Goal: Information Seeking & Learning: Check status

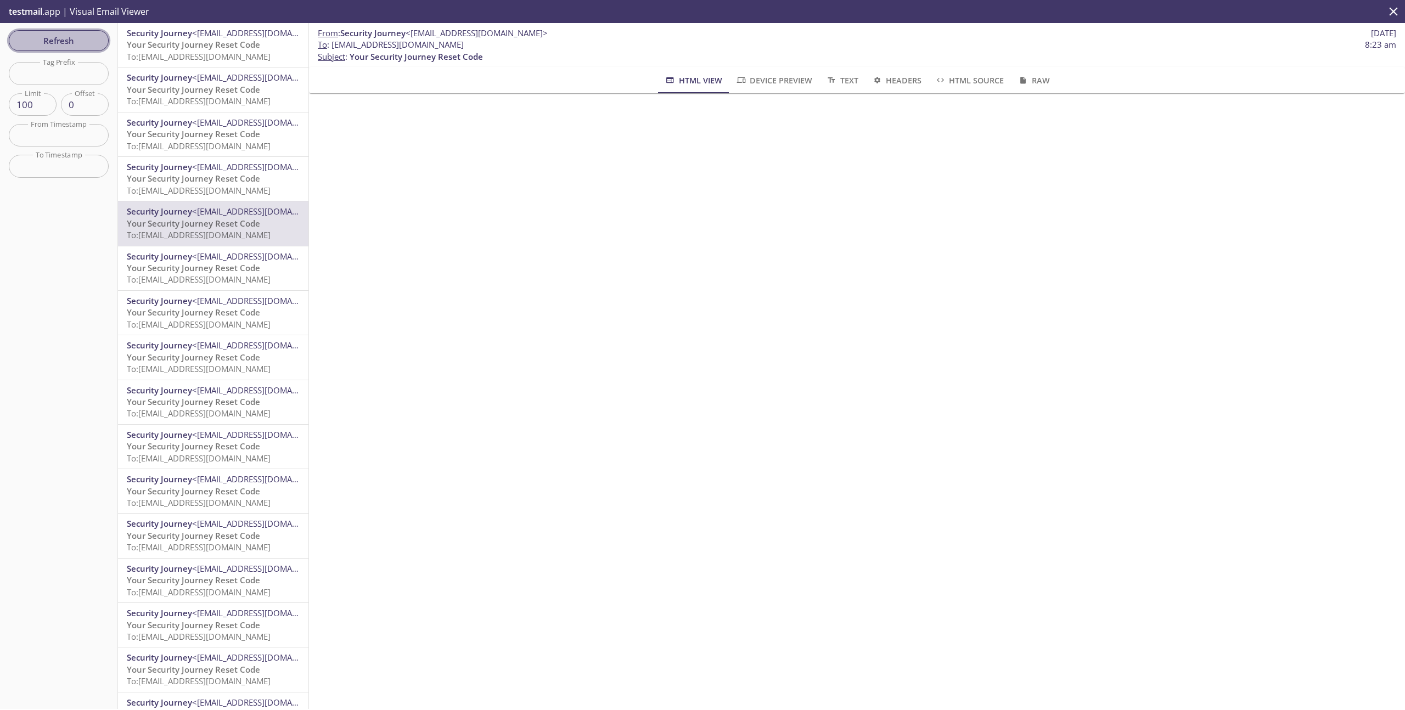
click at [31, 38] on span "Refresh" at bounding box center [59, 40] width 82 height 14
click at [31, 38] on div "Refresh Filters Tag Prefix Tag Prefix Limit 100 Limit Offset 0 Offset From Time…" at bounding box center [59, 366] width 118 height 686
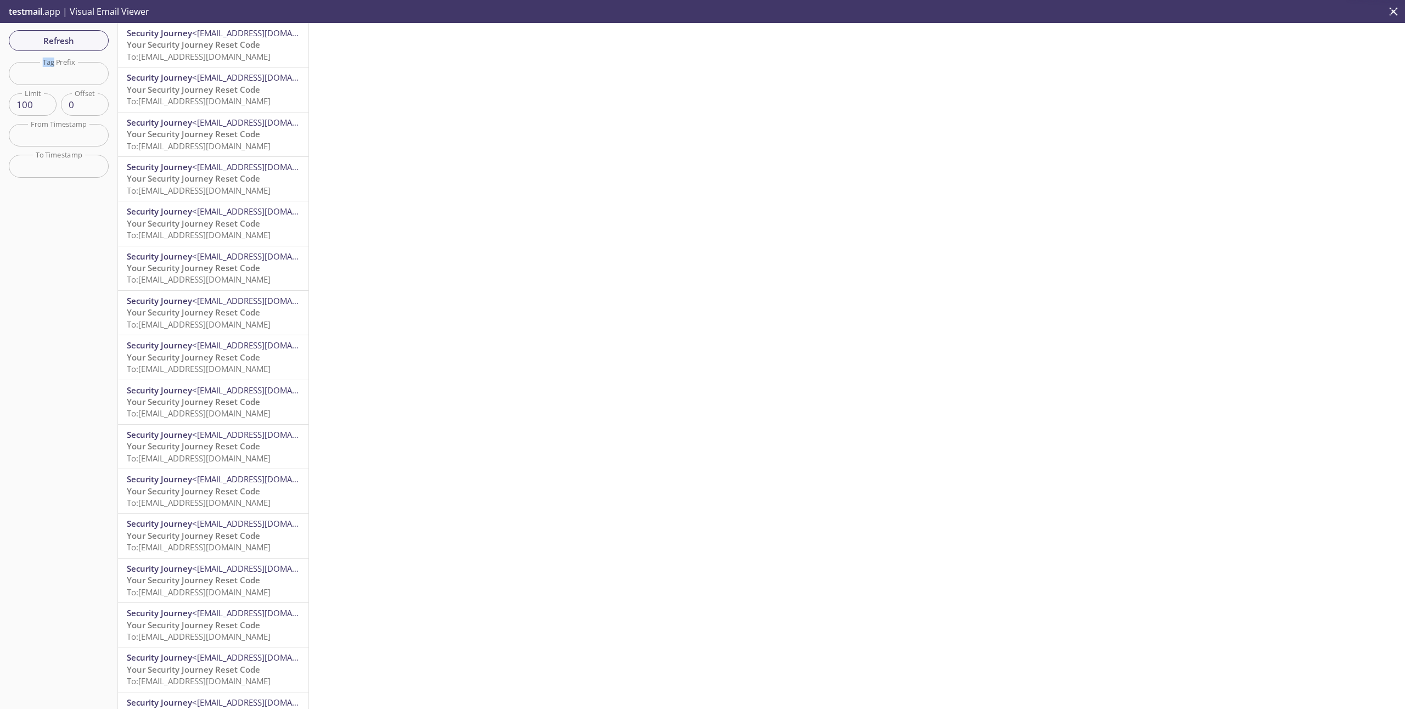
click at [236, 56] on span "To: [EMAIL_ADDRESS][DOMAIN_NAME]" at bounding box center [199, 56] width 144 height 11
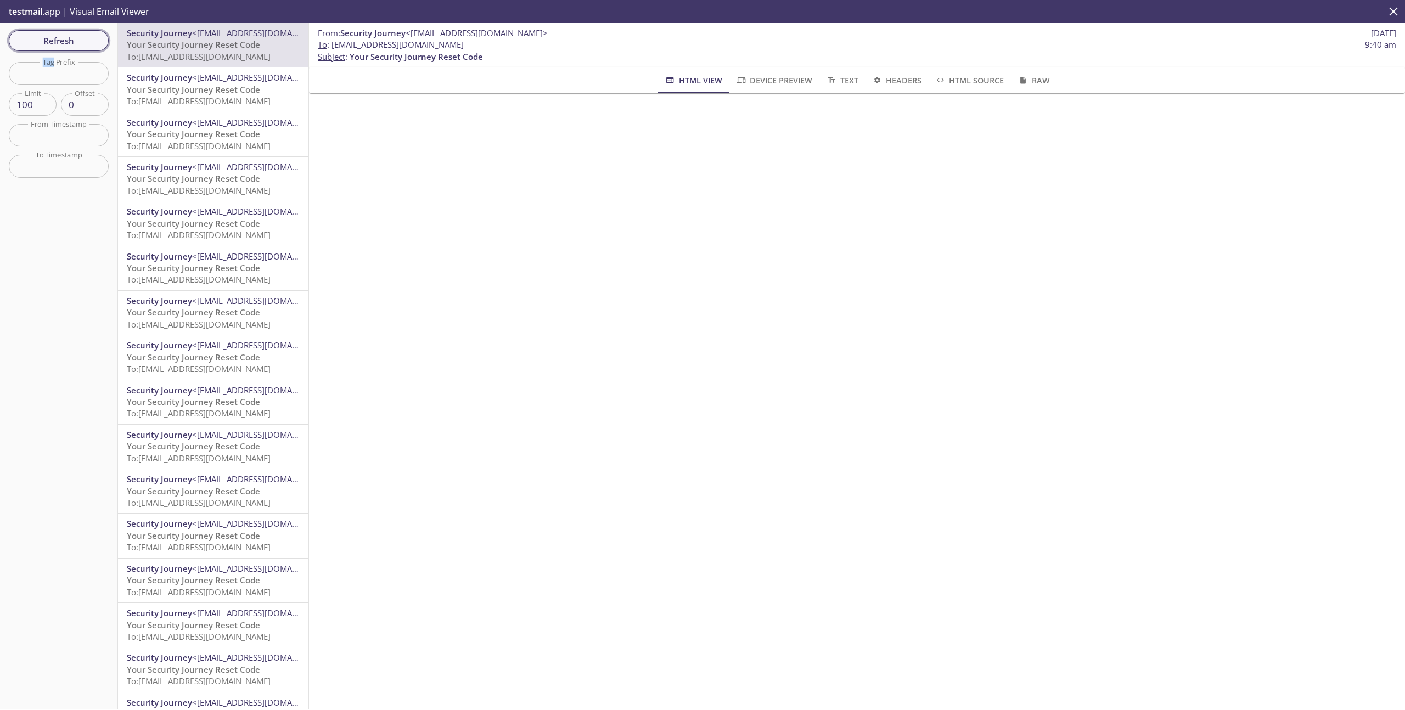
click at [84, 37] on span "Refresh" at bounding box center [59, 40] width 82 height 14
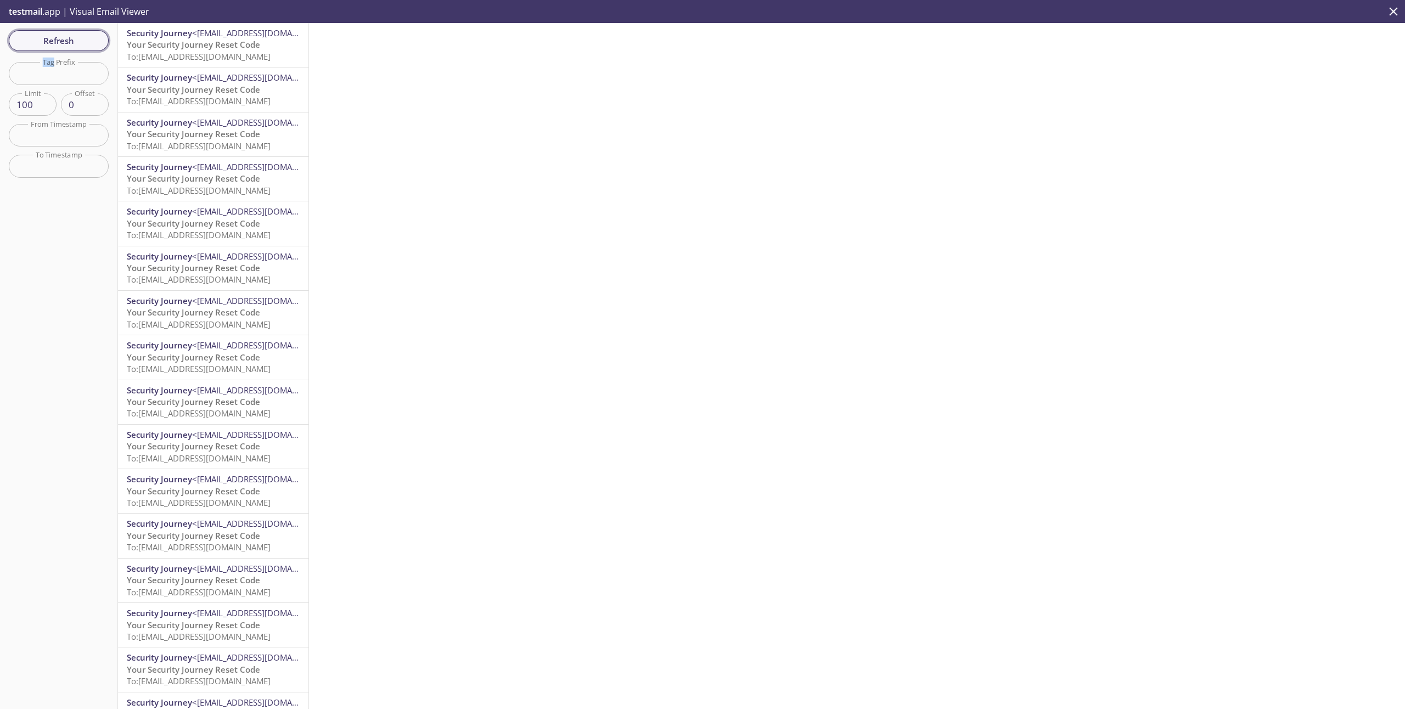
click at [99, 49] on button "Refresh" at bounding box center [59, 40] width 100 height 21
click at [230, 51] on span "To: [EMAIL_ADDRESS][DOMAIN_NAME]" at bounding box center [199, 56] width 144 height 11
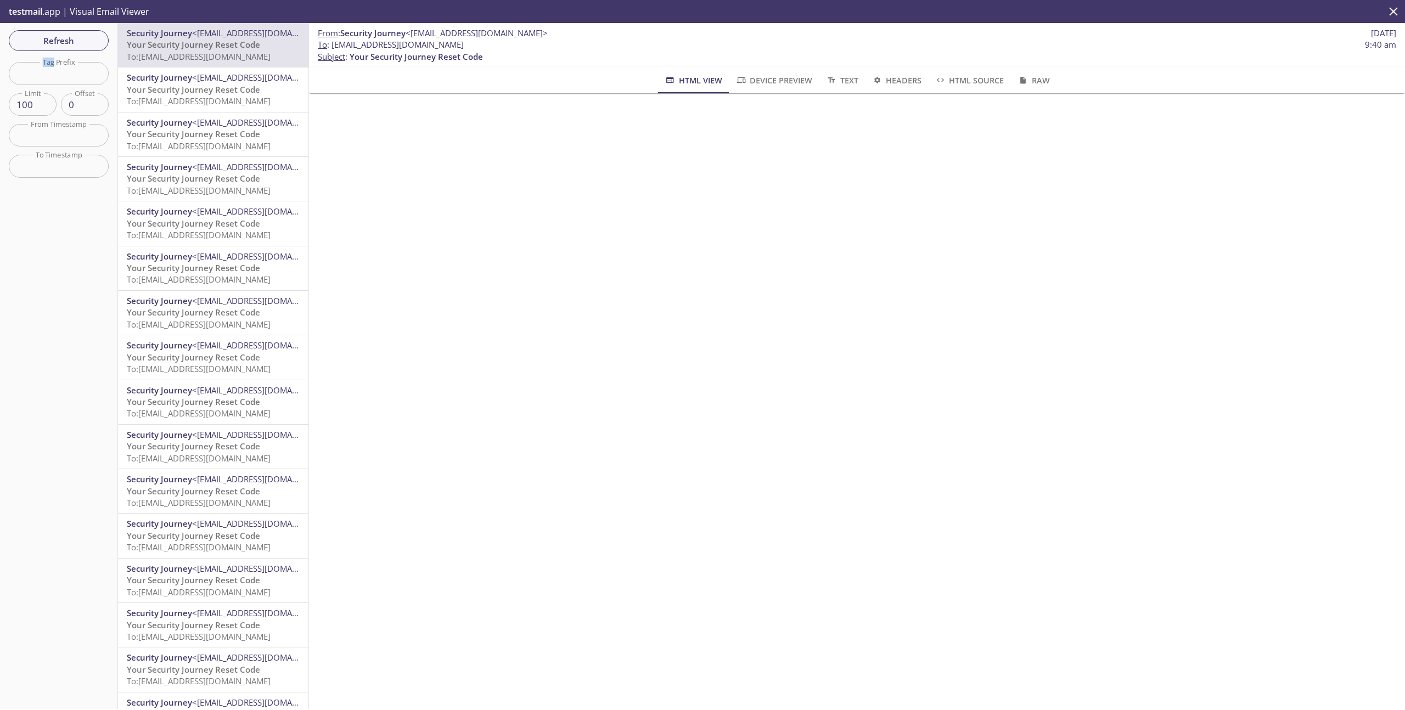
drag, startPoint x: 474, startPoint y: 44, endPoint x: 329, endPoint y: 48, distance: 144.9
click at [329, 48] on span "To : [EMAIL_ADDRESS][DOMAIN_NAME] 9:40 am" at bounding box center [857, 45] width 1078 height 12
copy span "[EMAIL_ADDRESS][DOMAIN_NAME]"
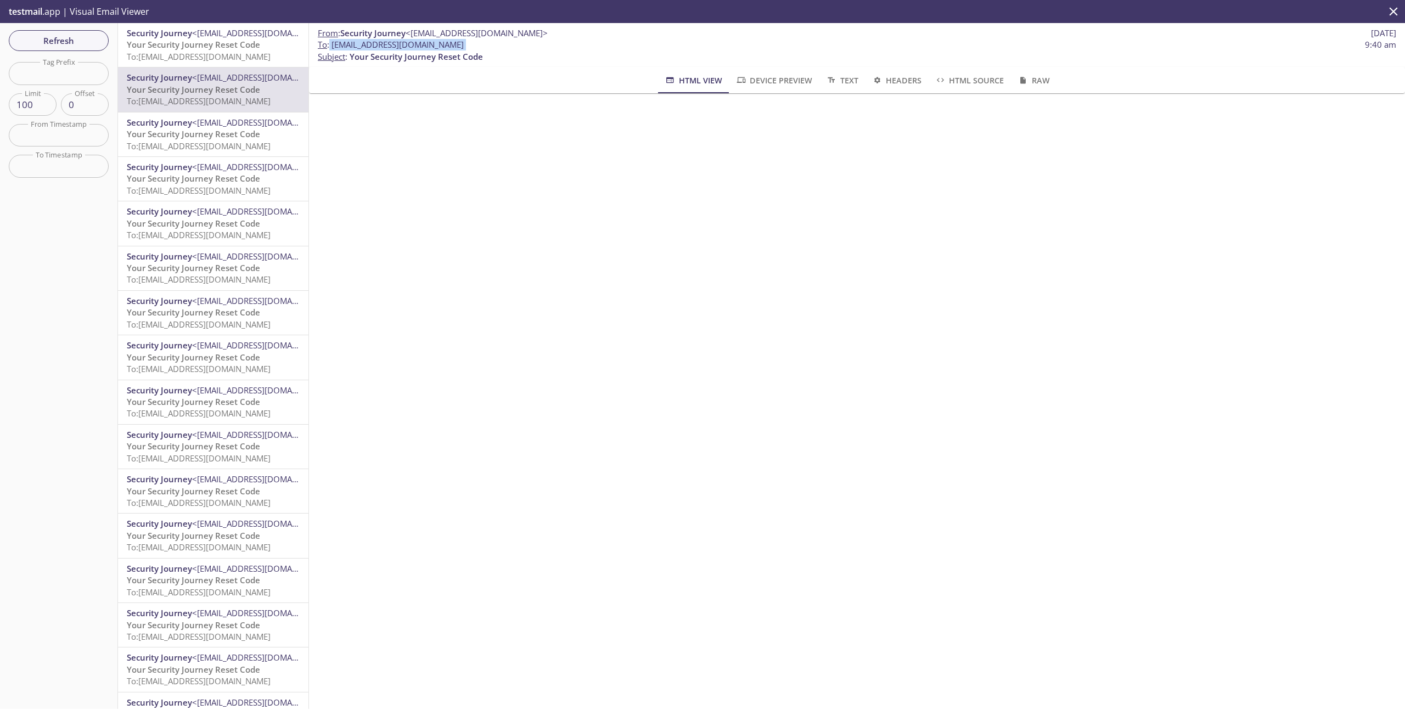
copy span "[EMAIL_ADDRESS][DOMAIN_NAME]"
click at [85, 41] on span "Refresh" at bounding box center [59, 40] width 82 height 14
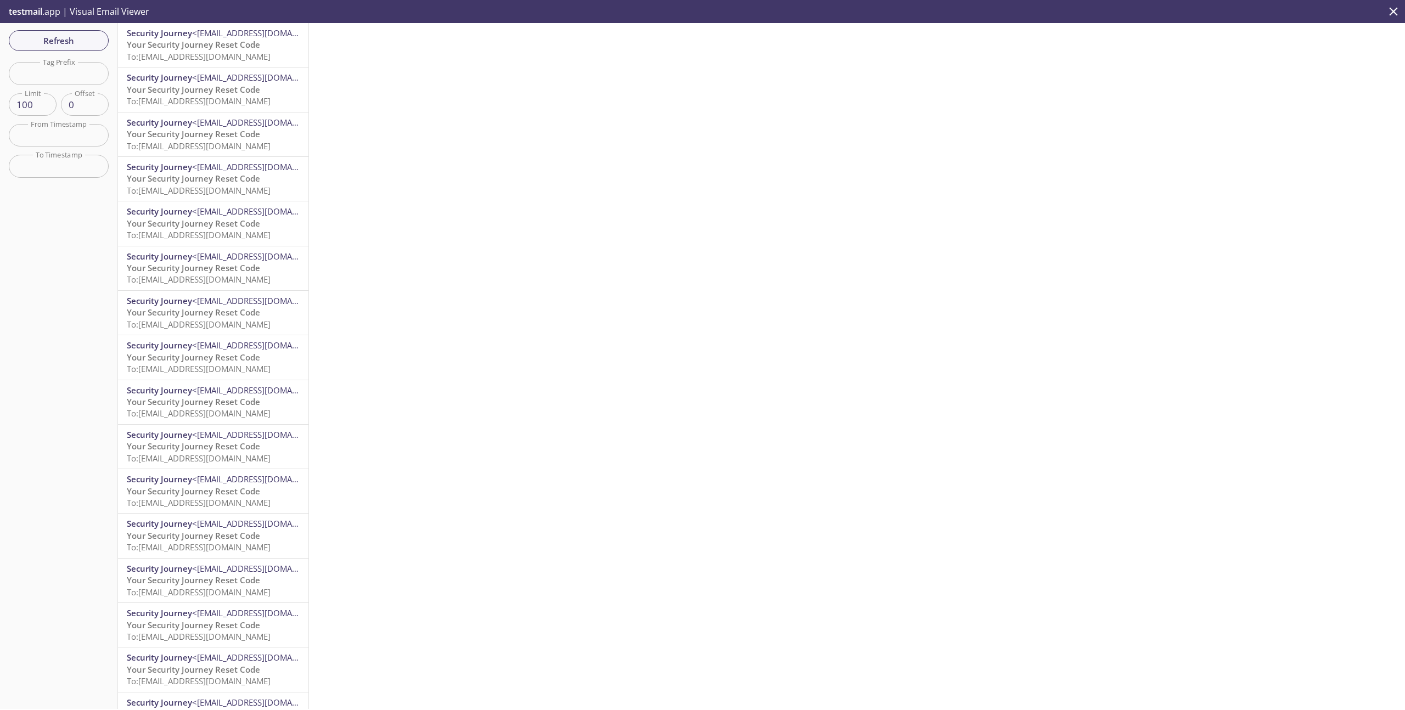
click at [250, 49] on span "Your Security Journey Reset Code" at bounding box center [193, 44] width 133 height 11
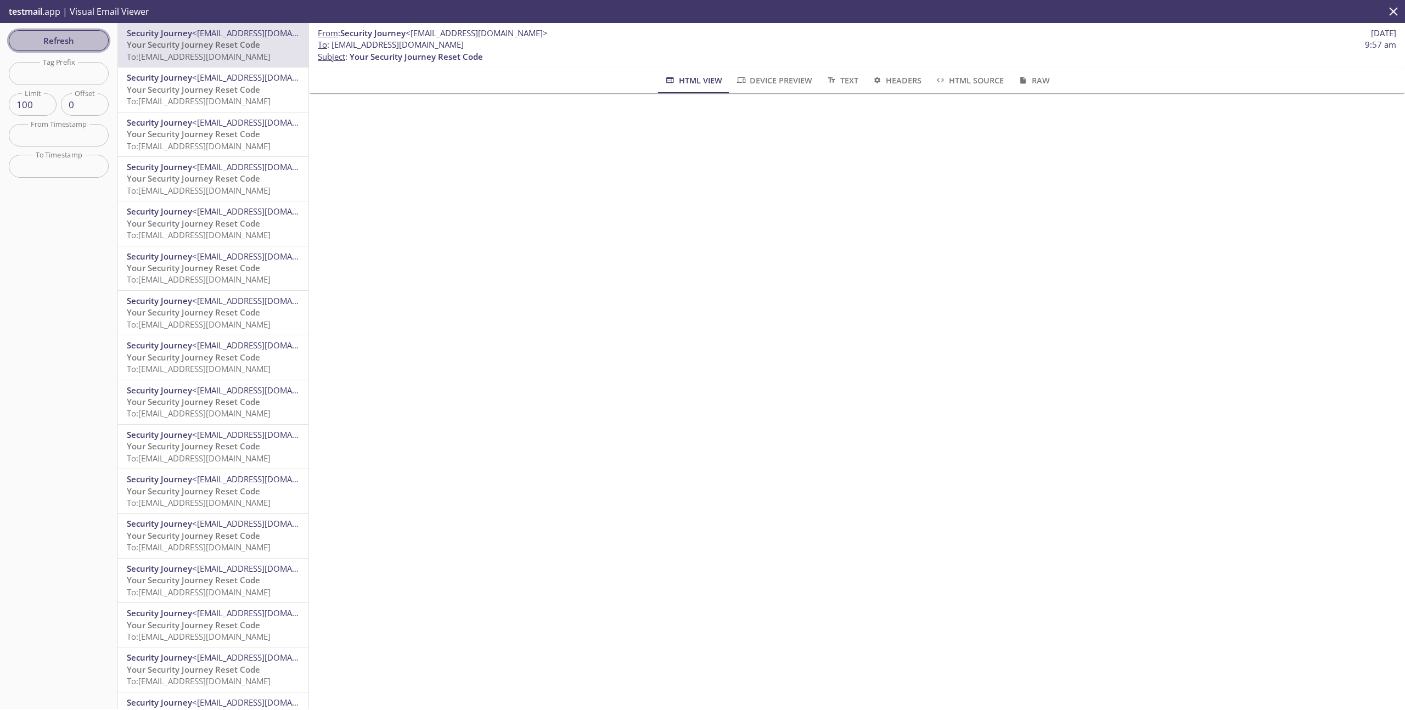
click at [56, 47] on span "Refresh" at bounding box center [59, 40] width 82 height 14
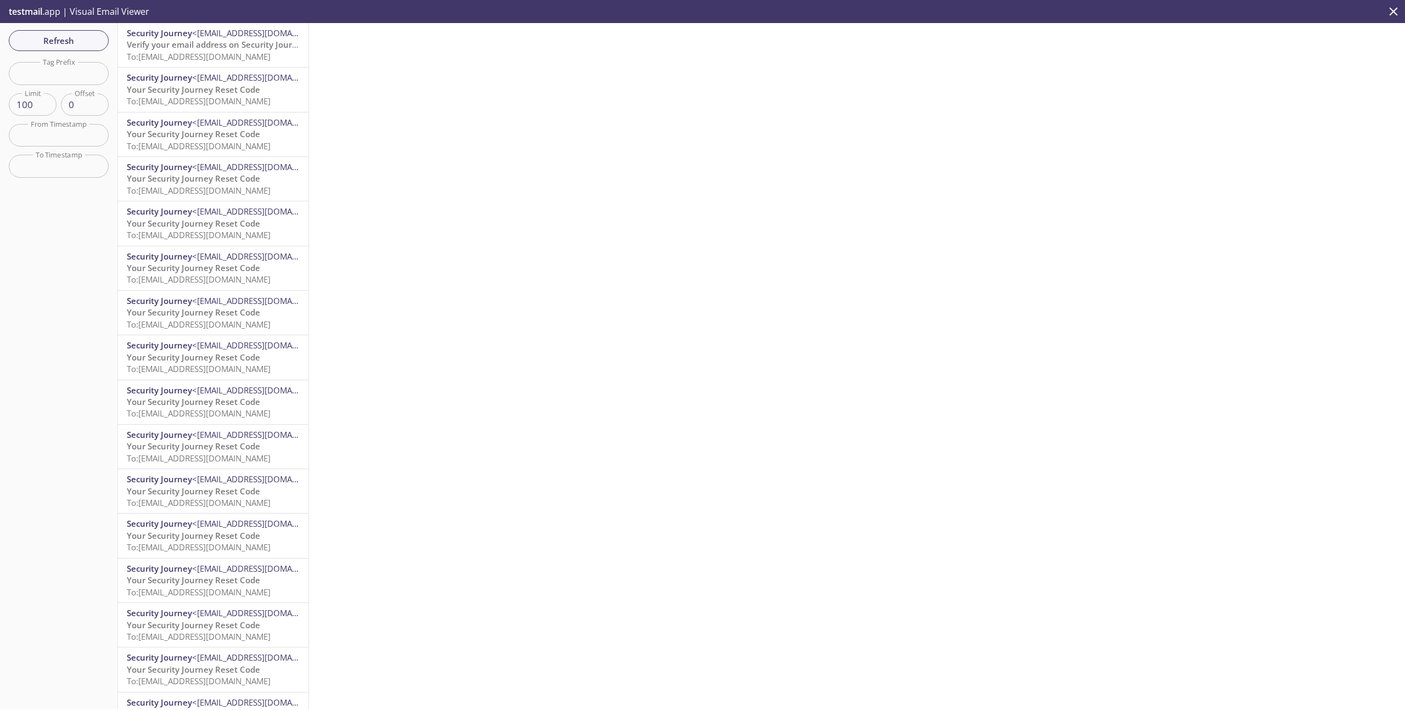
click at [243, 57] on span "To: [EMAIL_ADDRESS][DOMAIN_NAME]" at bounding box center [199, 56] width 144 height 11
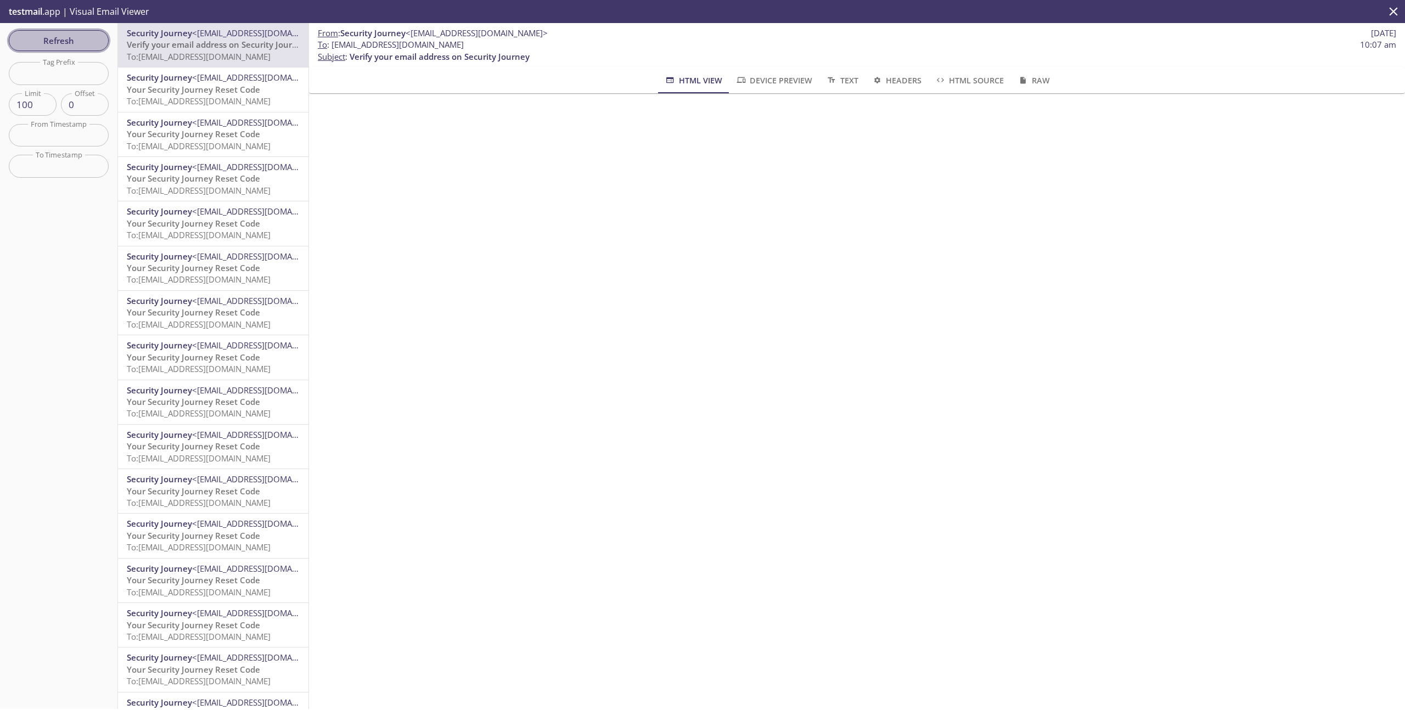
click at [89, 46] on span "Refresh" at bounding box center [59, 40] width 82 height 14
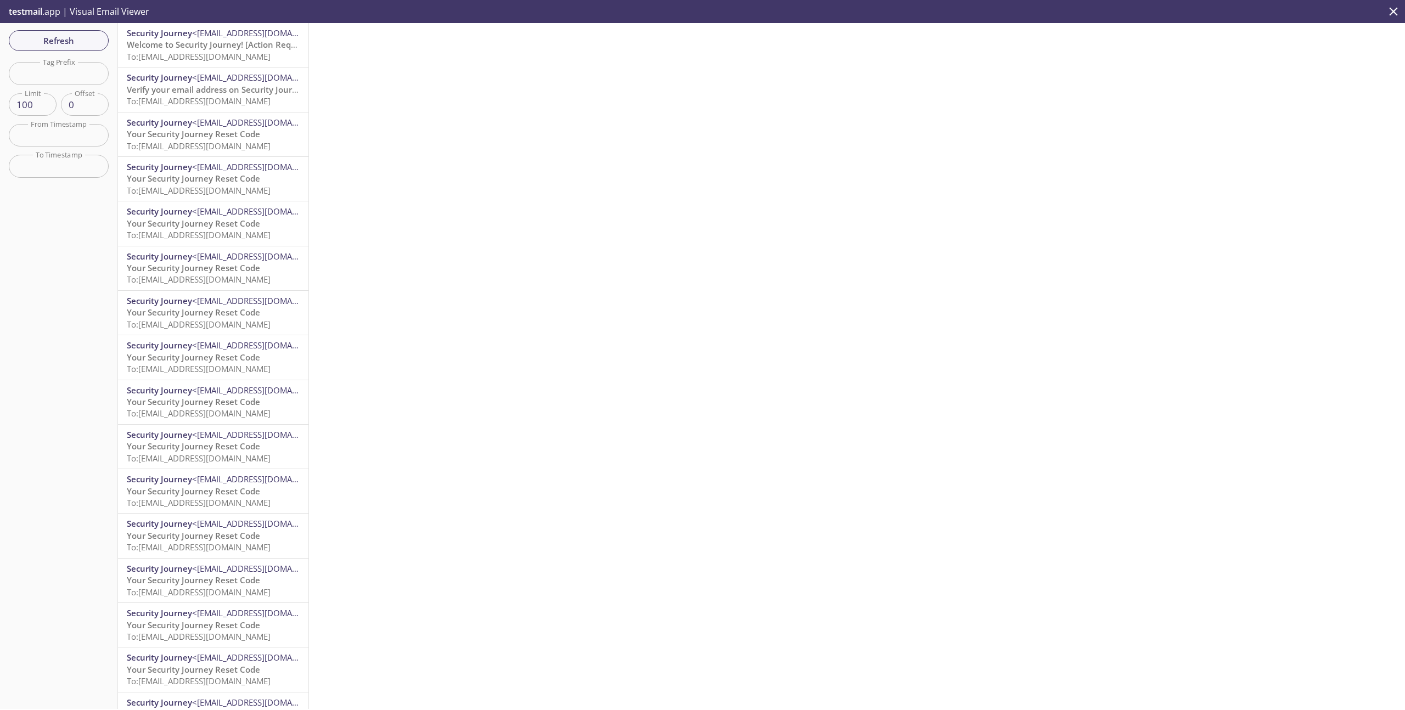
click at [227, 53] on span "To: [EMAIL_ADDRESS][DOMAIN_NAME]" at bounding box center [199, 56] width 144 height 11
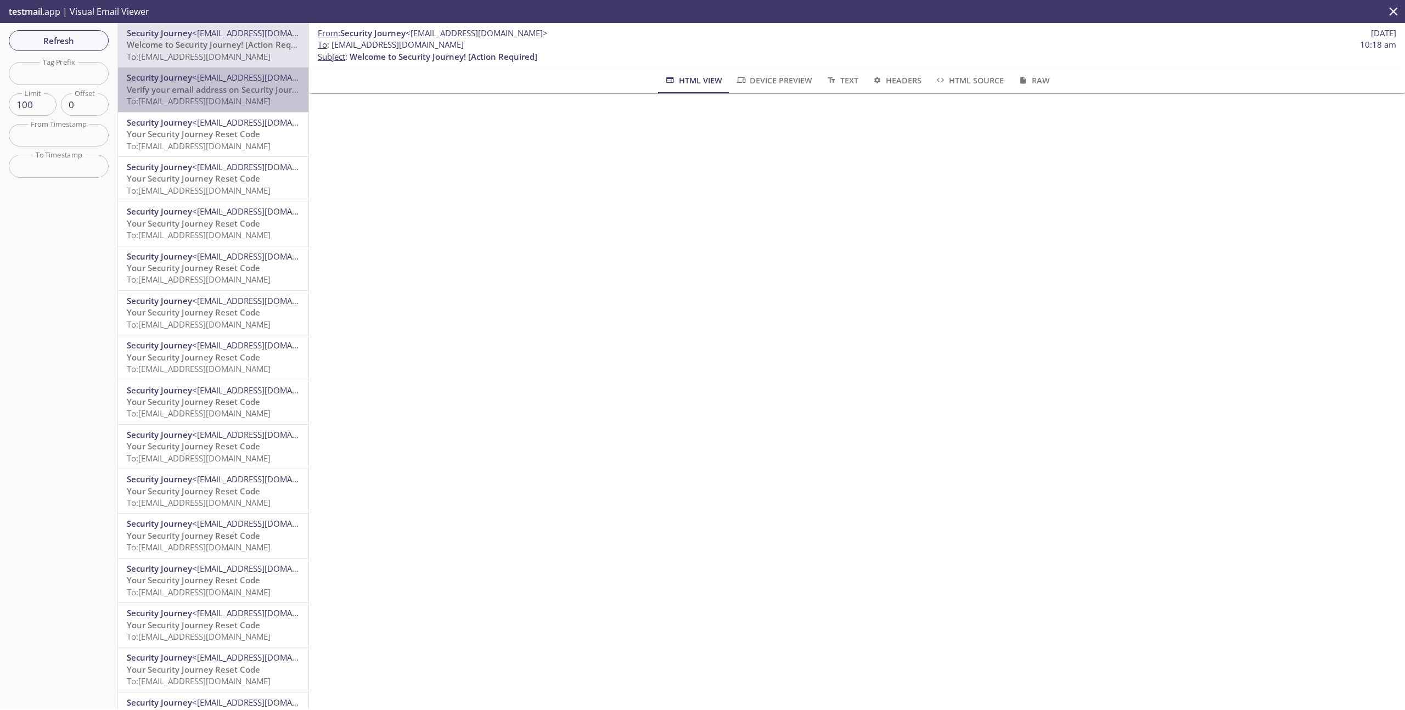
click at [228, 85] on span "Verify your email address on Security Journey" at bounding box center [217, 89] width 180 height 11
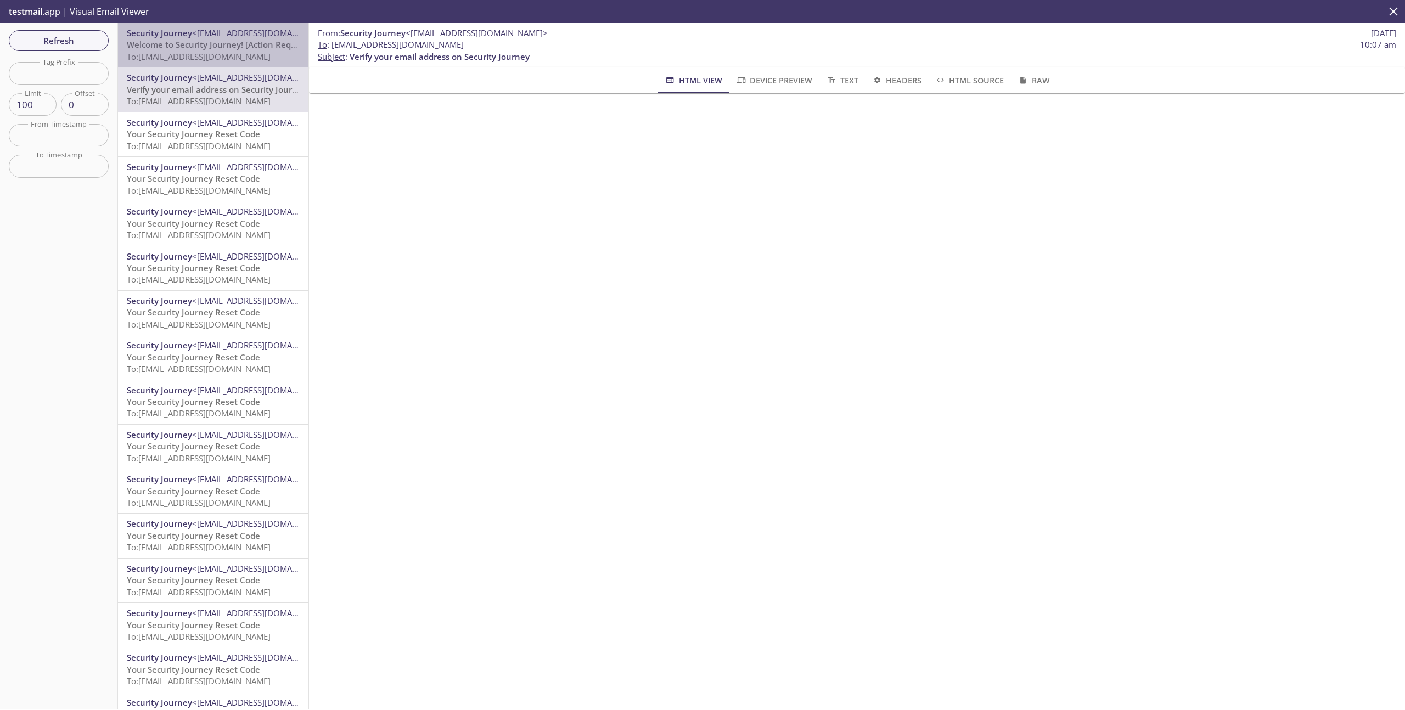
click at [227, 50] on span "Welcome to Security Journey! [Action Required]" at bounding box center [221, 44] width 188 height 11
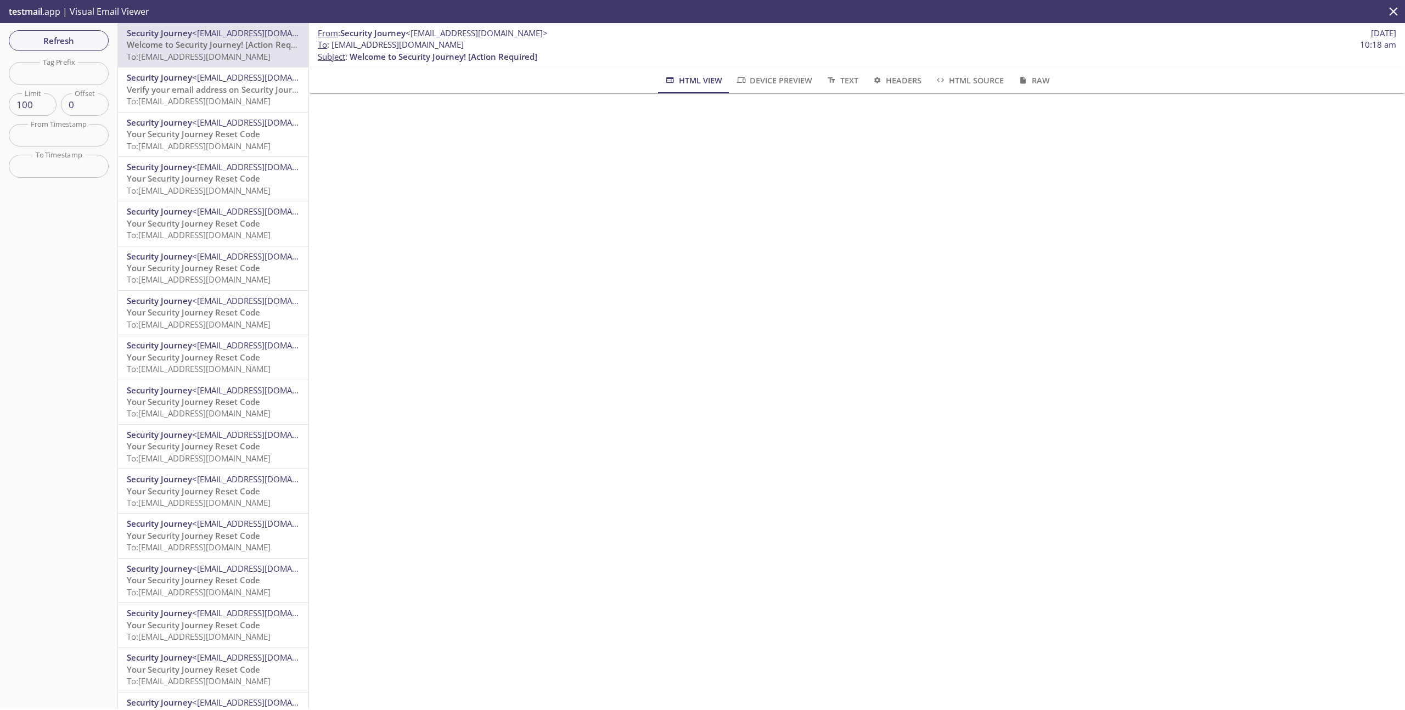
click at [72, 55] on div "Refresh Filters Tag Prefix Tag Prefix Limit 100 Limit Offset 0 Offset From Time…" at bounding box center [59, 366] width 118 height 686
click at [72, 48] on button "Refresh" at bounding box center [59, 40] width 100 height 21
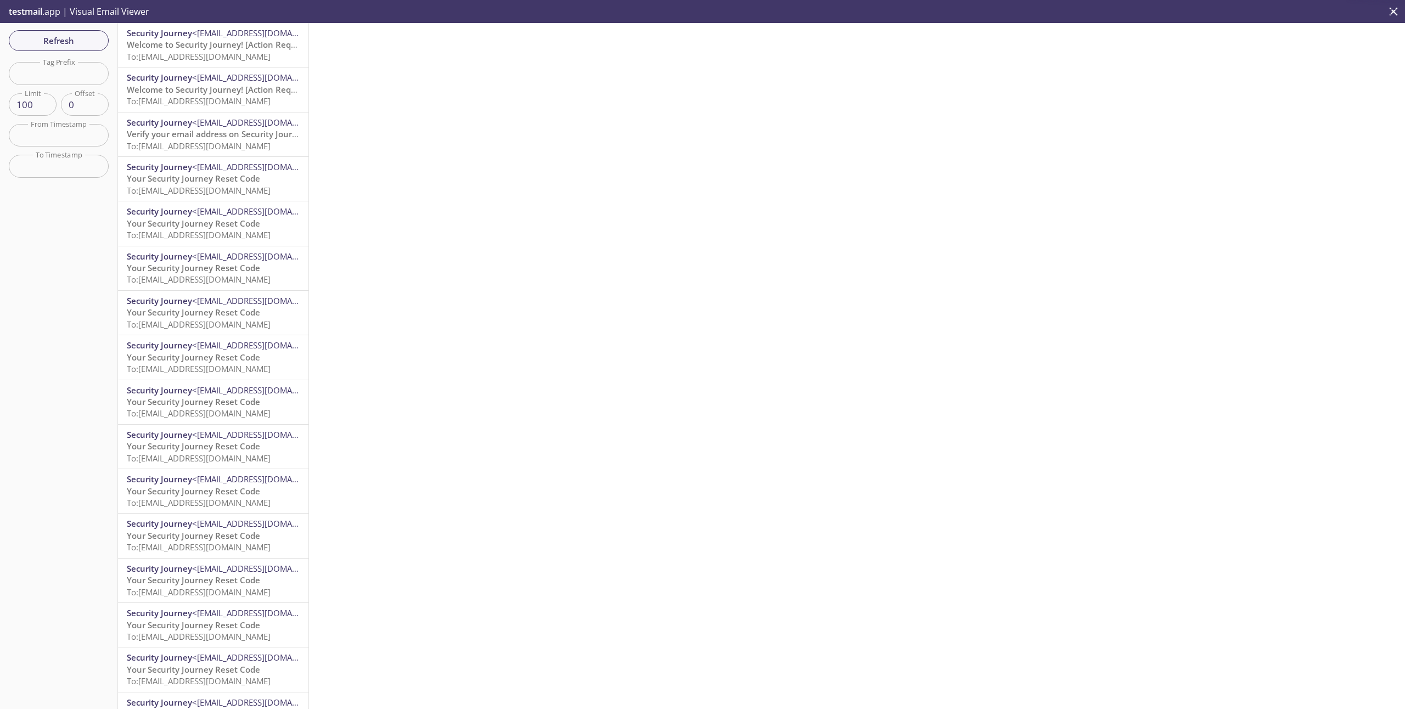
click at [230, 29] on span "<[EMAIL_ADDRESS][DOMAIN_NAME]>" at bounding box center [263, 32] width 142 height 11
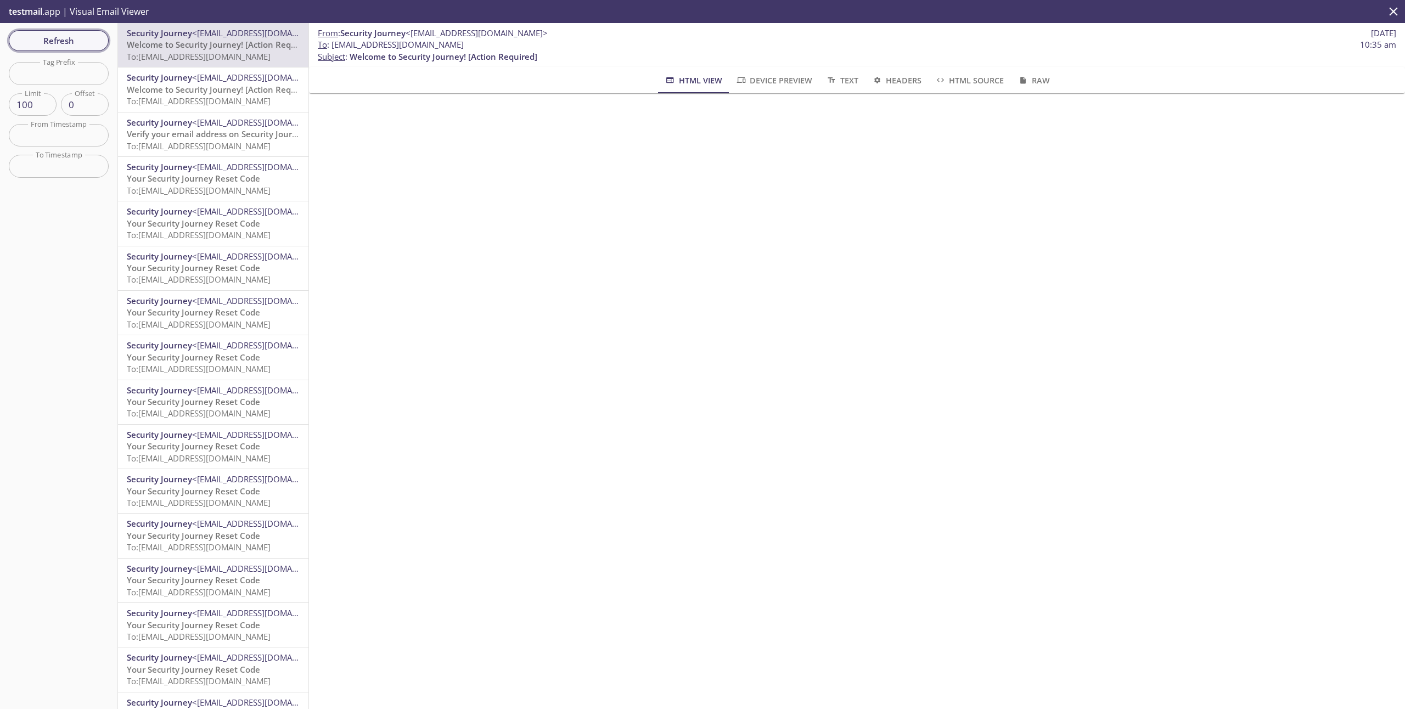
click at [69, 47] on span "Refresh" at bounding box center [59, 40] width 82 height 14
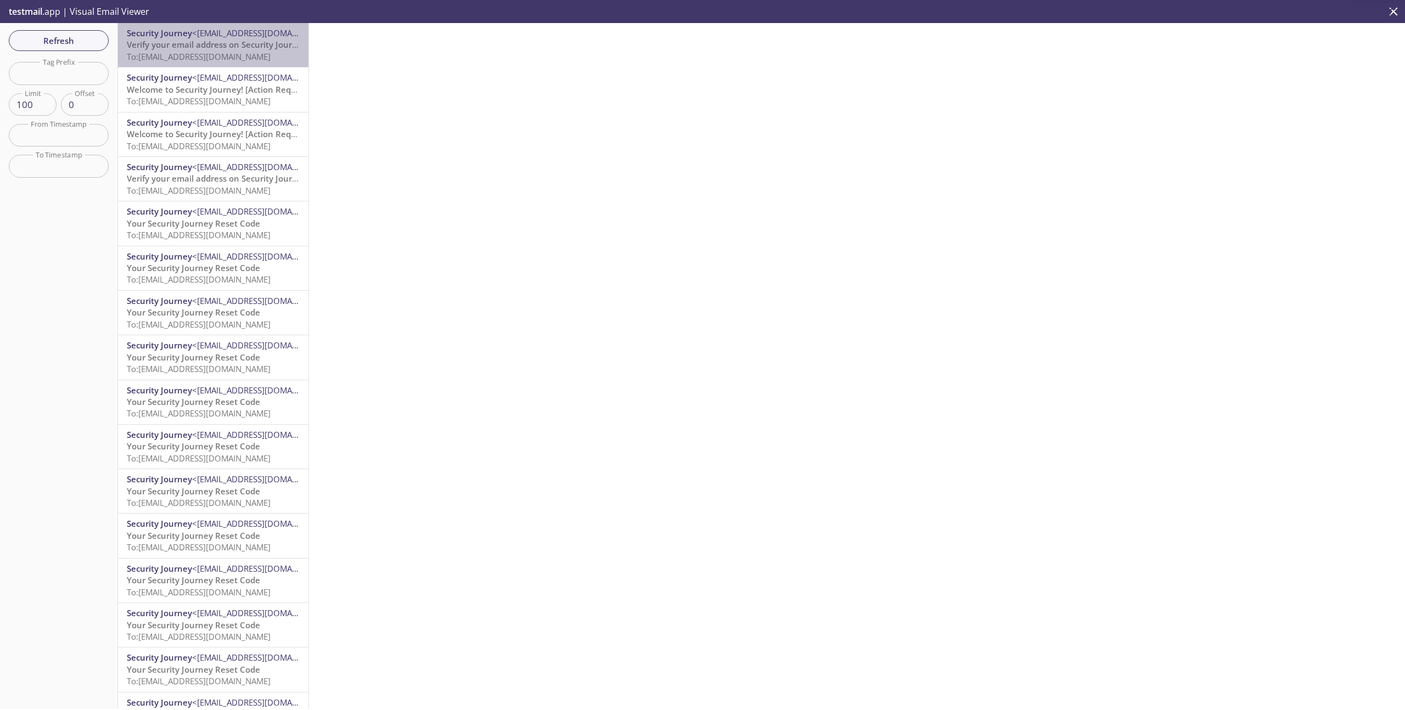
click at [217, 36] on span "<[EMAIL_ADDRESS][DOMAIN_NAME]>" at bounding box center [263, 32] width 142 height 11
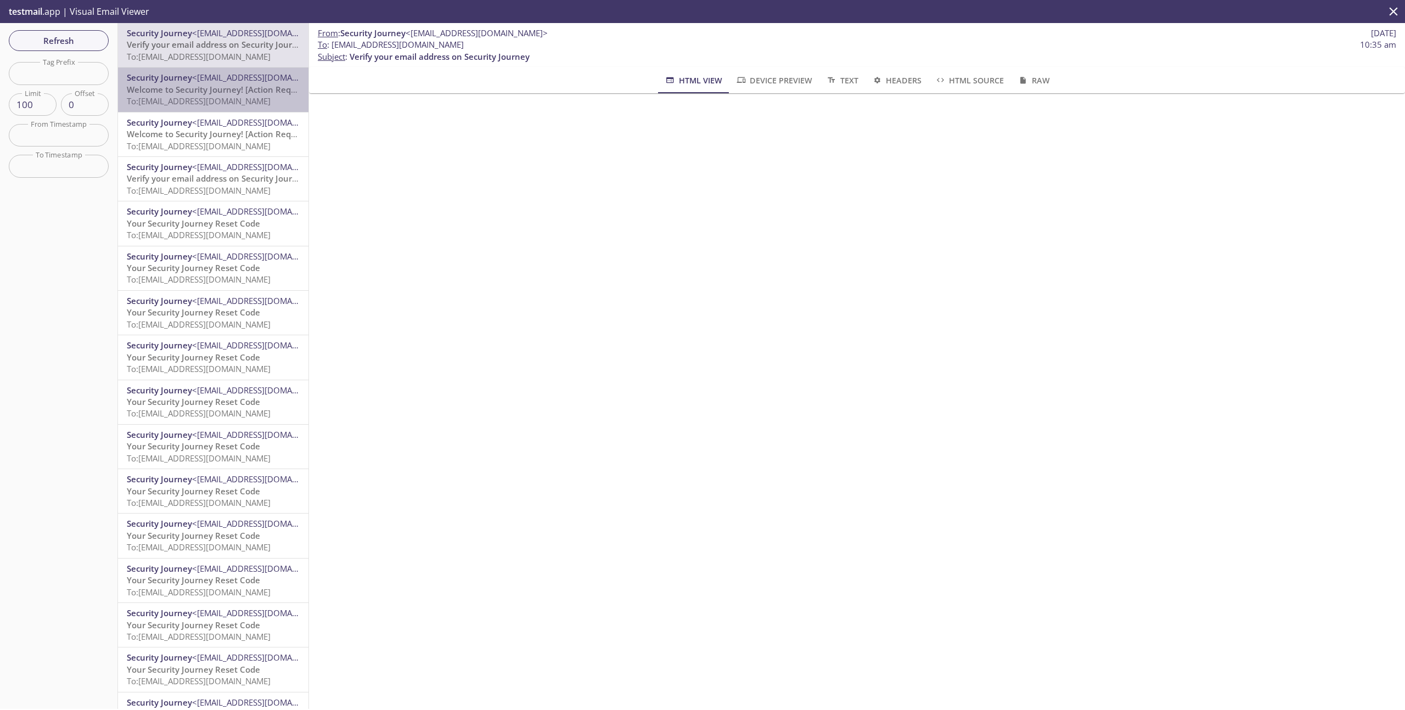
click at [256, 81] on span "<[EMAIL_ADDRESS][DOMAIN_NAME]>" at bounding box center [263, 77] width 142 height 11
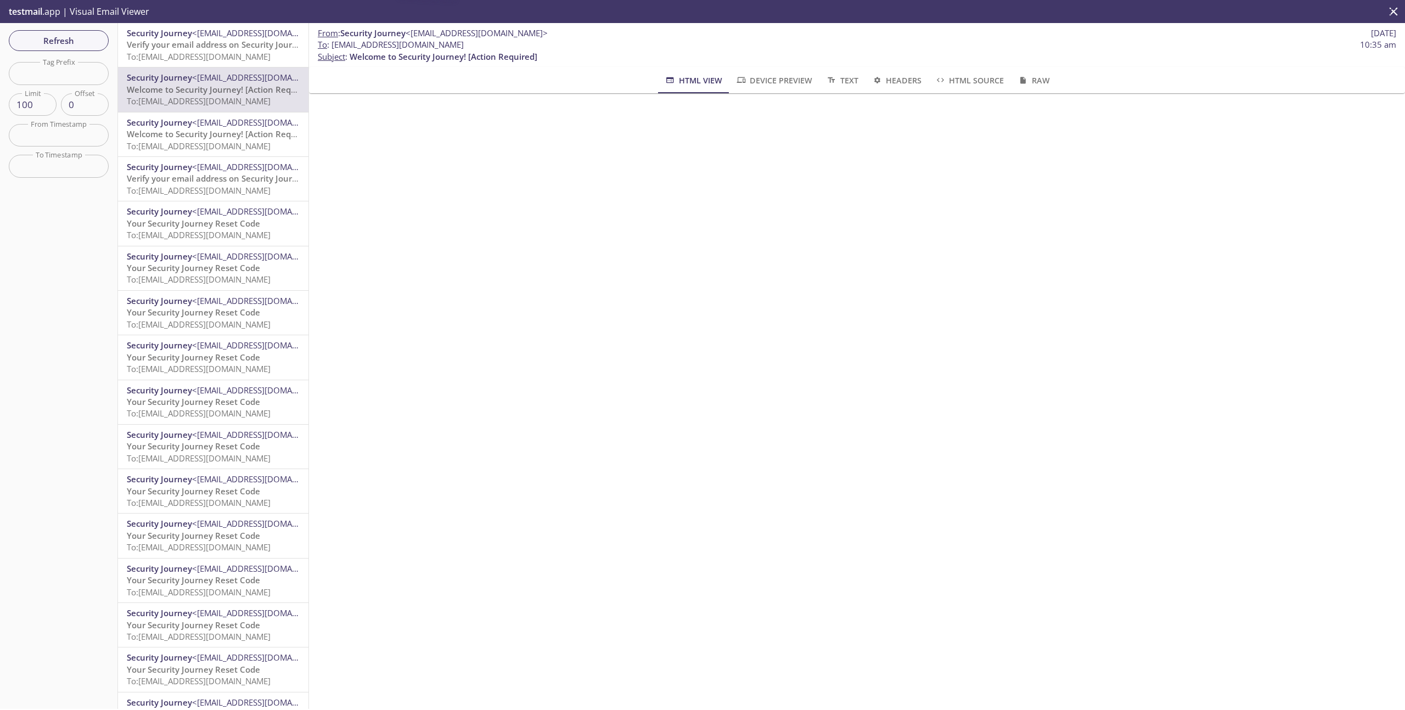
click at [243, 58] on span "To: [EMAIL_ADDRESS][DOMAIN_NAME]" at bounding box center [199, 56] width 144 height 11
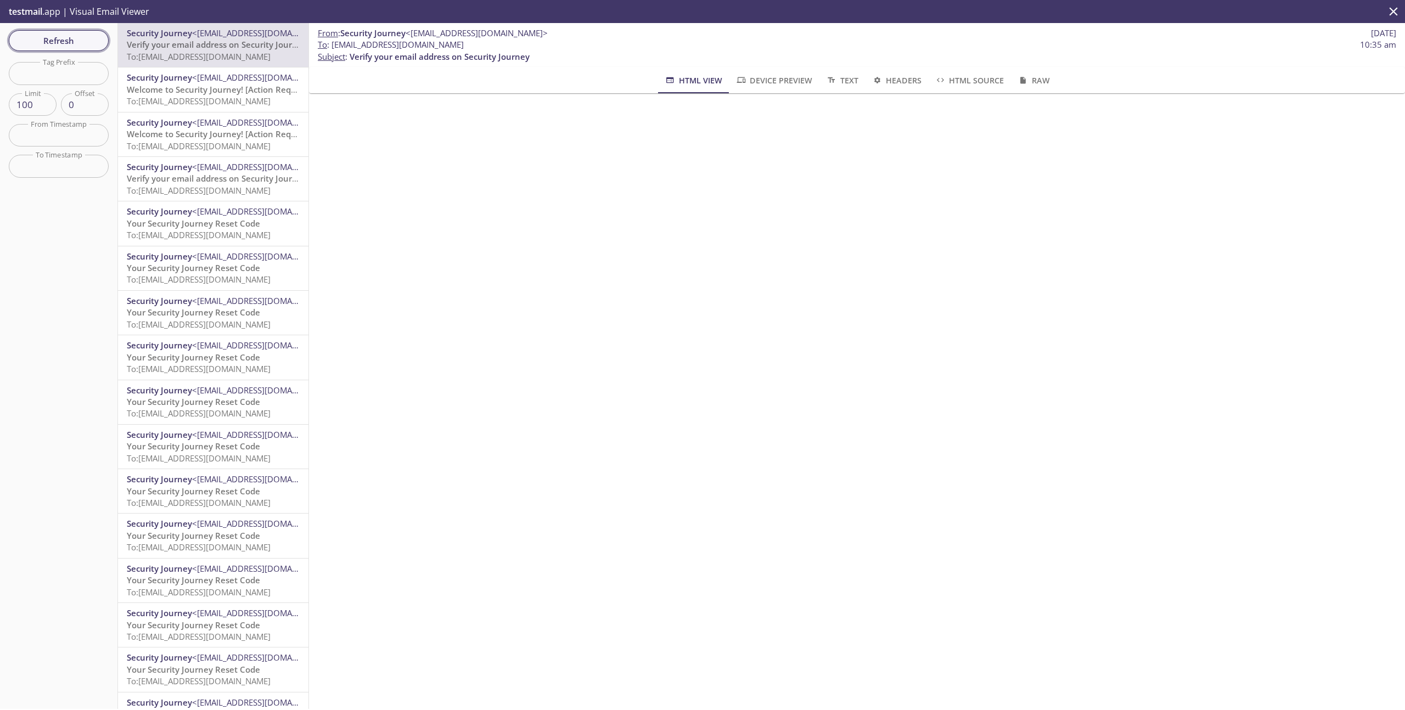
click at [54, 40] on span "Refresh" at bounding box center [59, 40] width 82 height 14
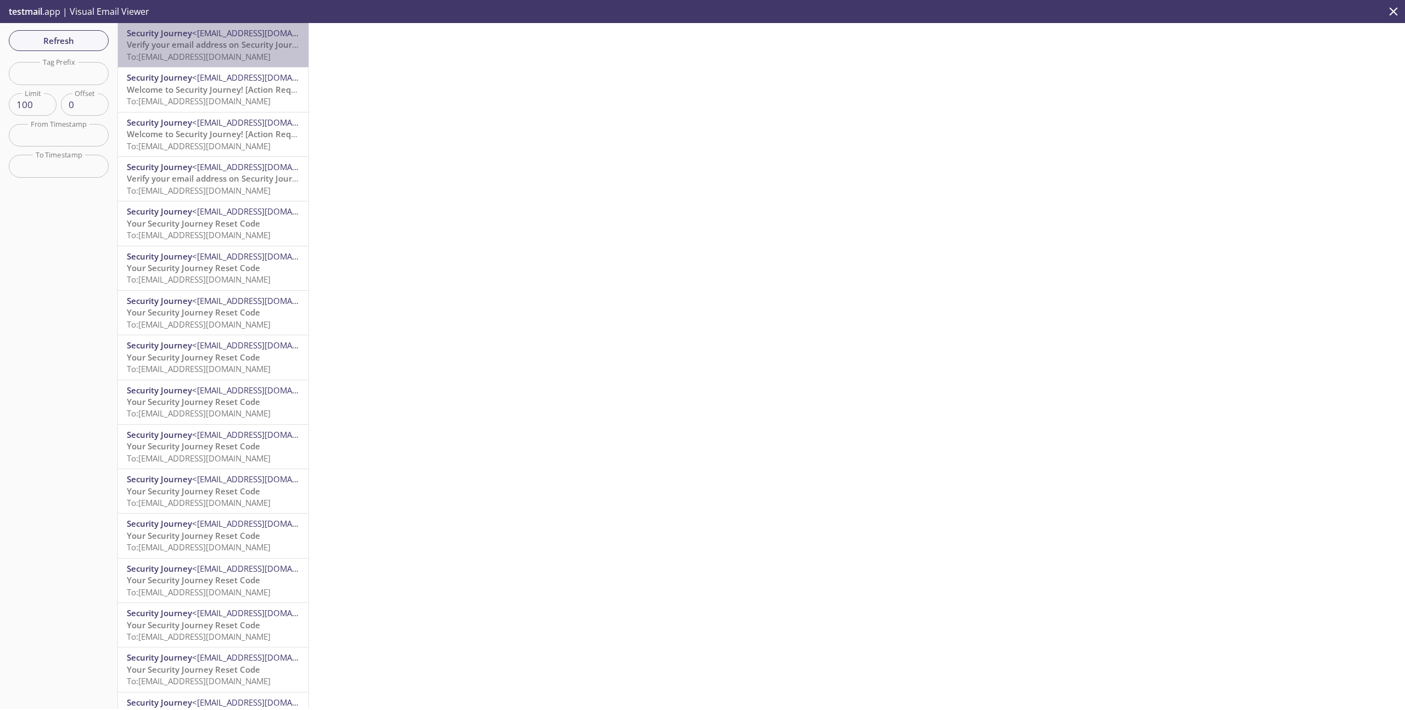
click at [243, 53] on span "To: [EMAIL_ADDRESS][DOMAIN_NAME]" at bounding box center [199, 56] width 144 height 11
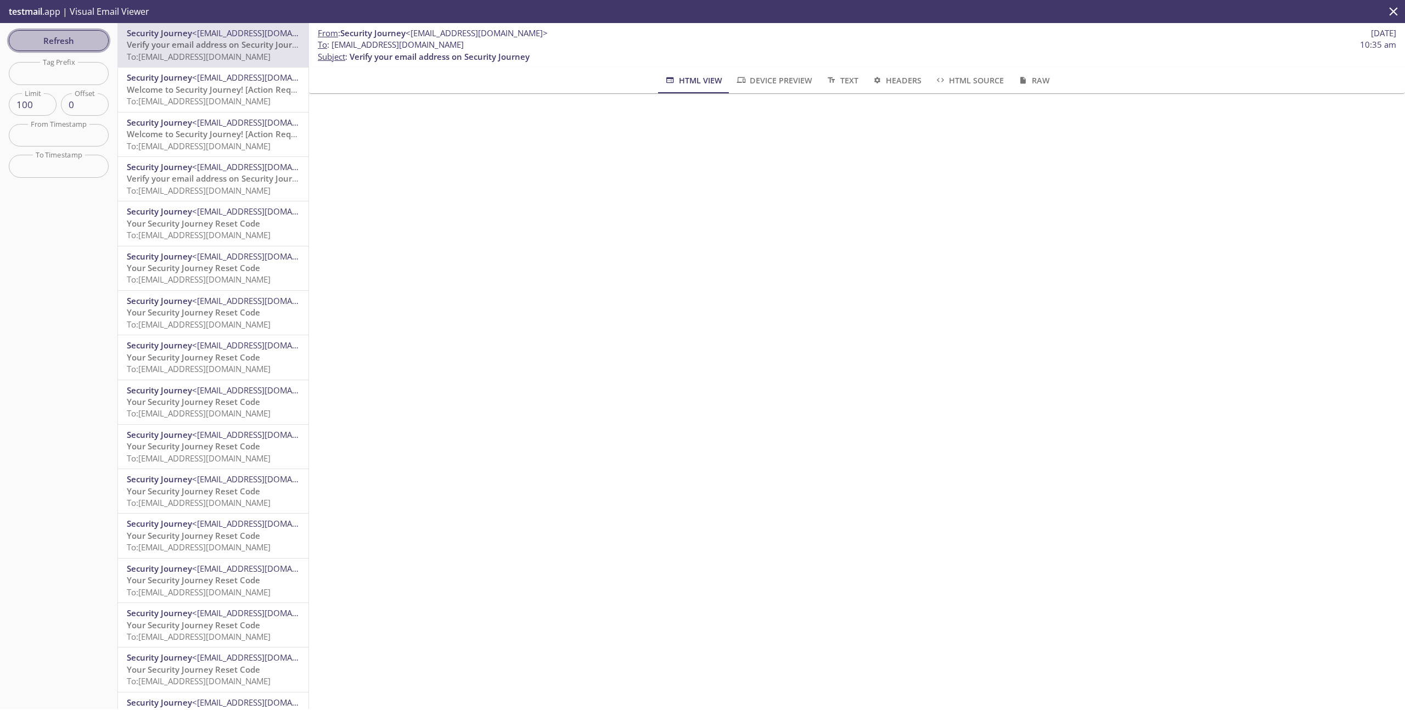
click at [73, 45] on span "Refresh" at bounding box center [59, 40] width 82 height 14
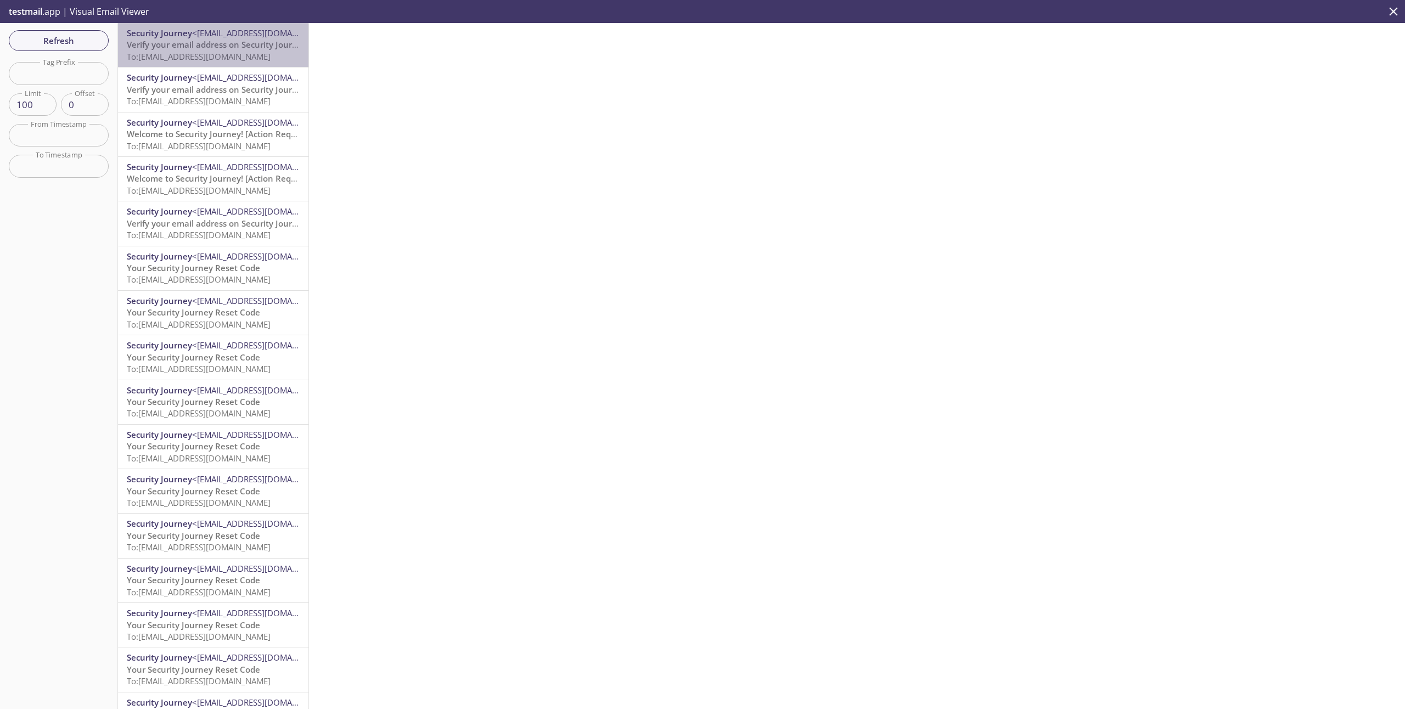
click at [224, 55] on span "To: [EMAIL_ADDRESS][DOMAIN_NAME]" at bounding box center [199, 56] width 144 height 11
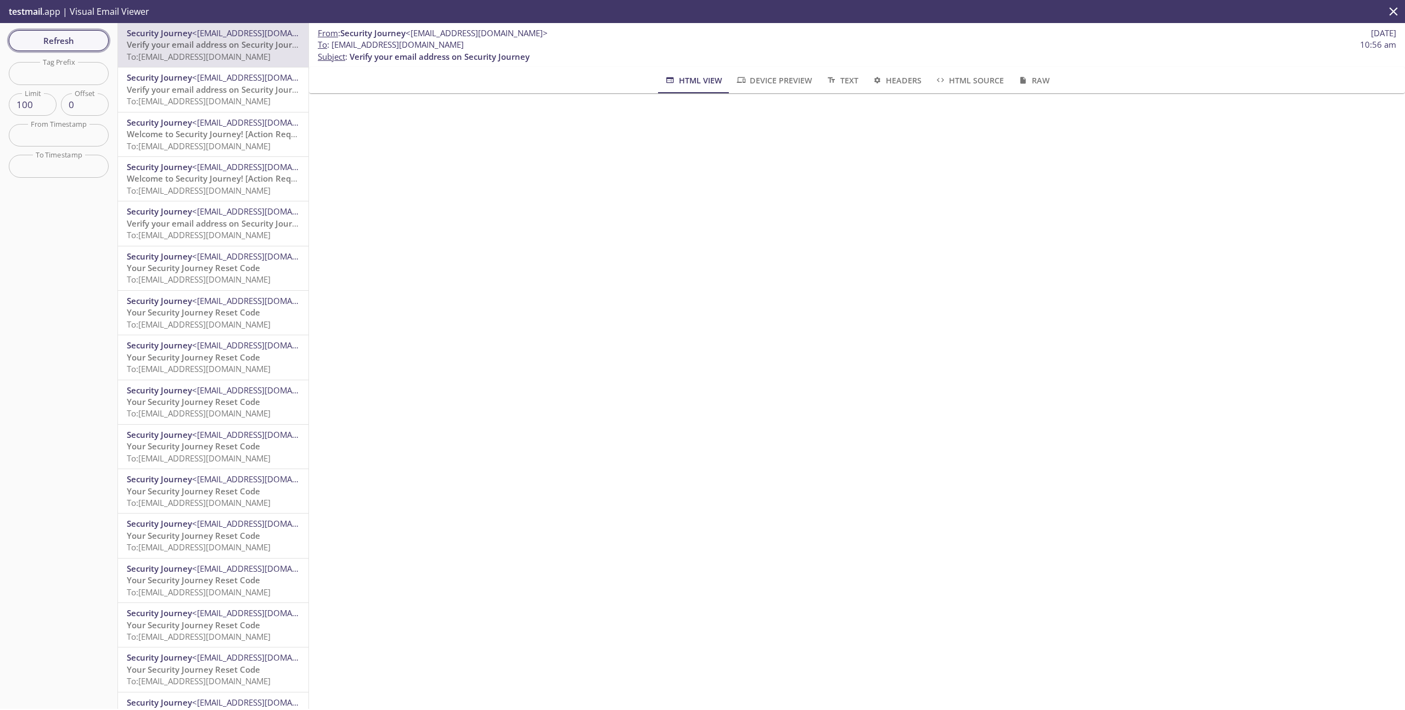
click at [86, 40] on span "Refresh" at bounding box center [59, 40] width 82 height 14
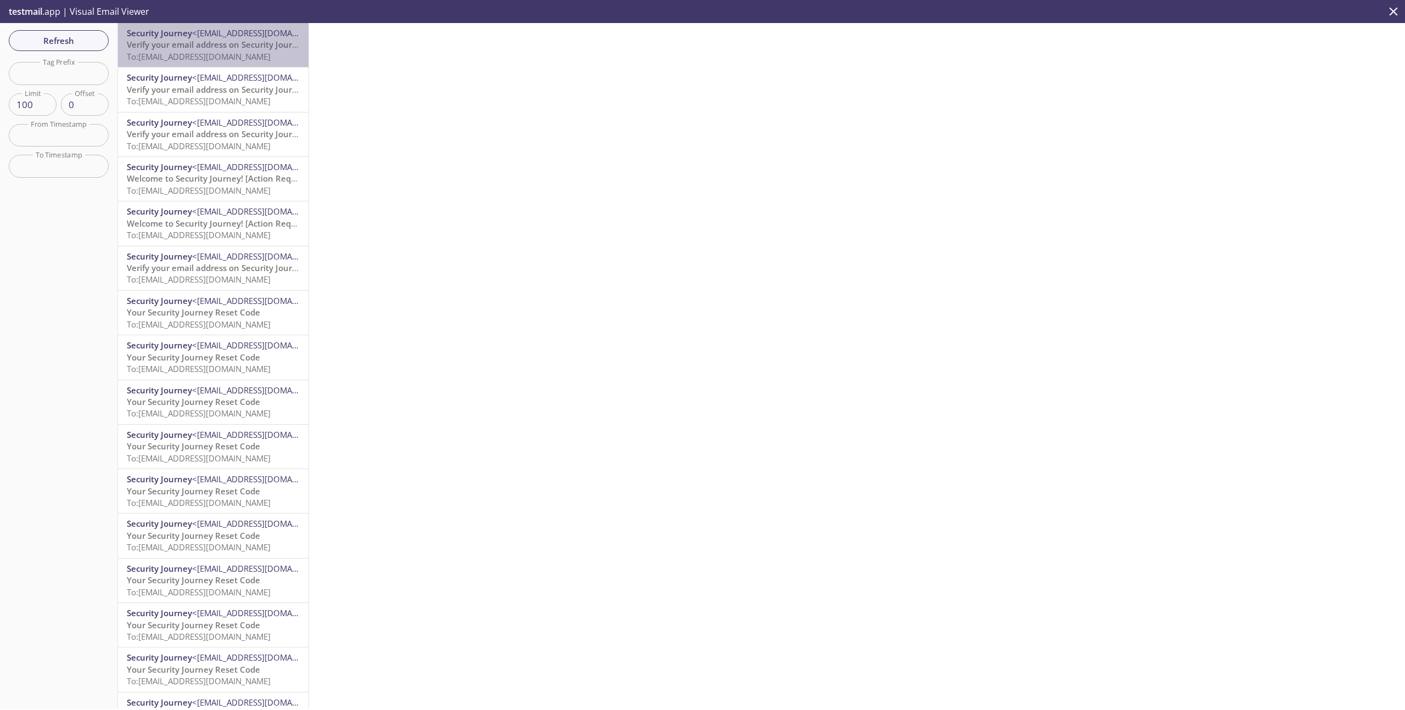
click at [240, 53] on span "To: [EMAIL_ADDRESS][DOMAIN_NAME]" at bounding box center [199, 56] width 144 height 11
